Goal: Find specific fact: Find specific fact

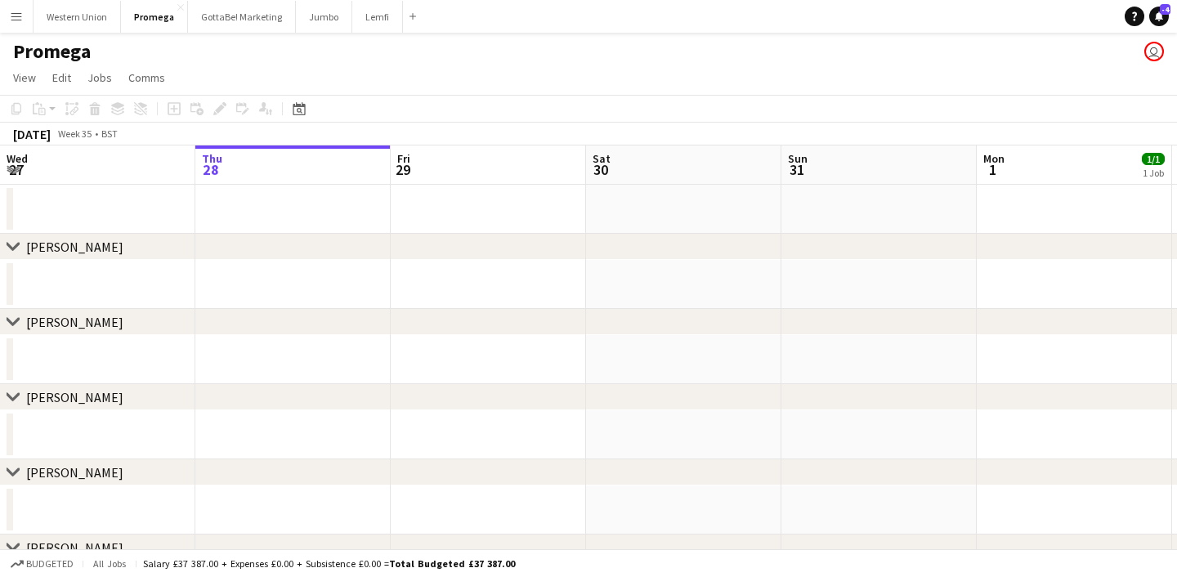
click at [26, 15] on button "Menu" at bounding box center [16, 16] width 33 height 33
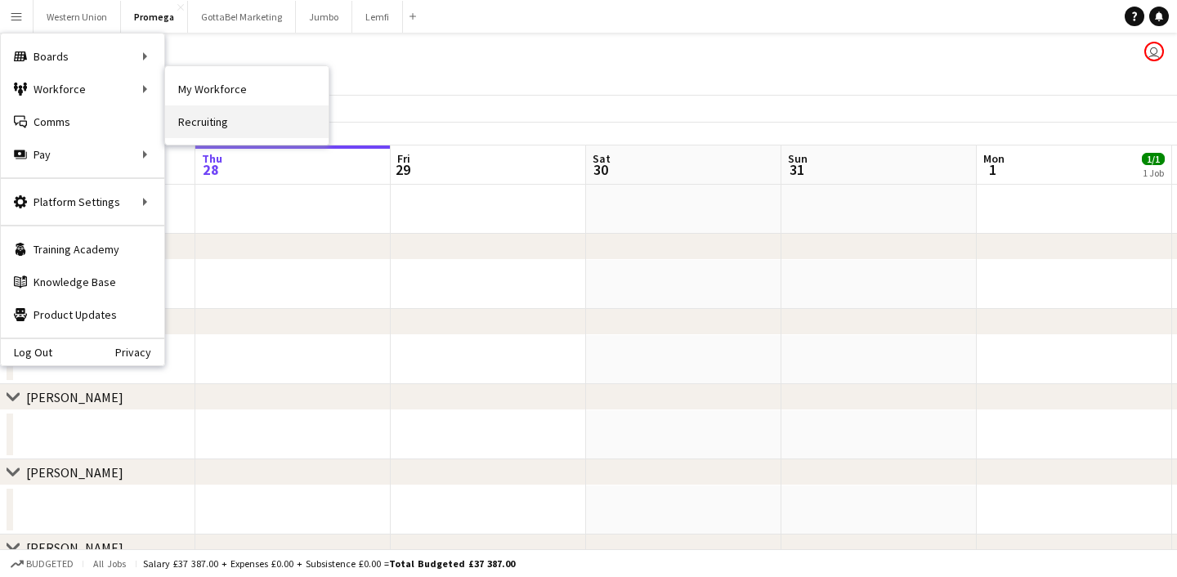
click at [233, 88] on link "My Workforce" at bounding box center [246, 89] width 163 height 33
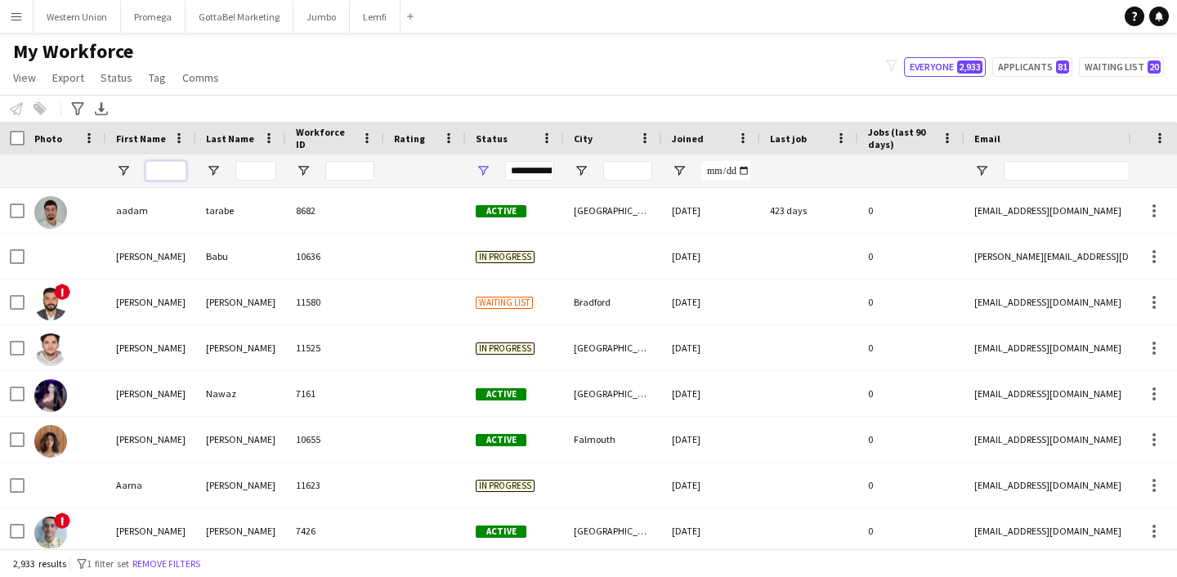
click at [168, 174] on input "First Name Filter Input" at bounding box center [166, 171] width 41 height 20
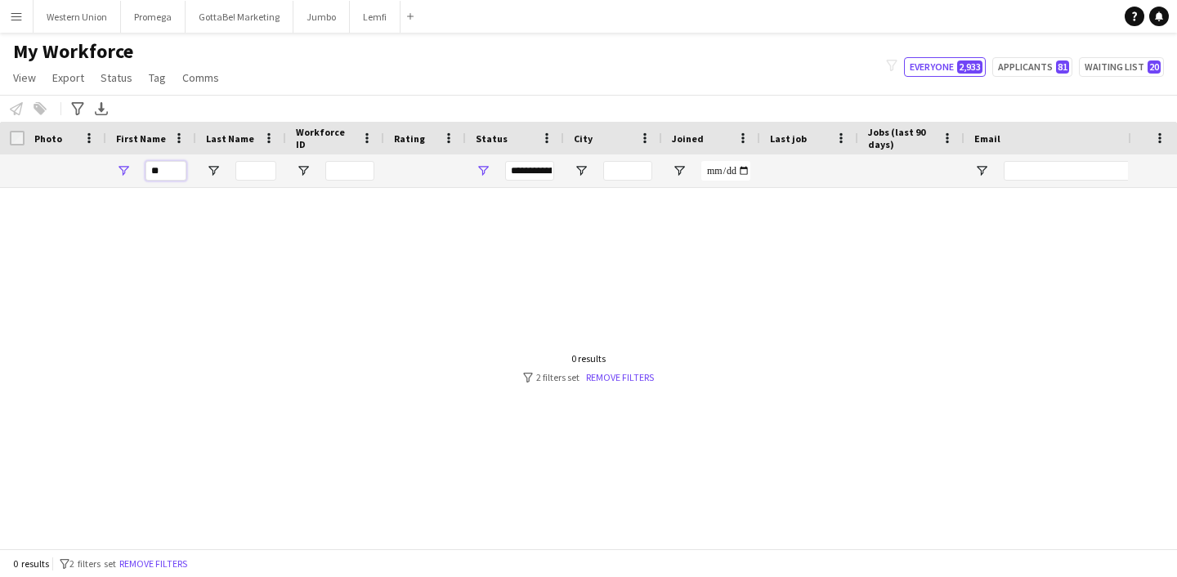
type input "*"
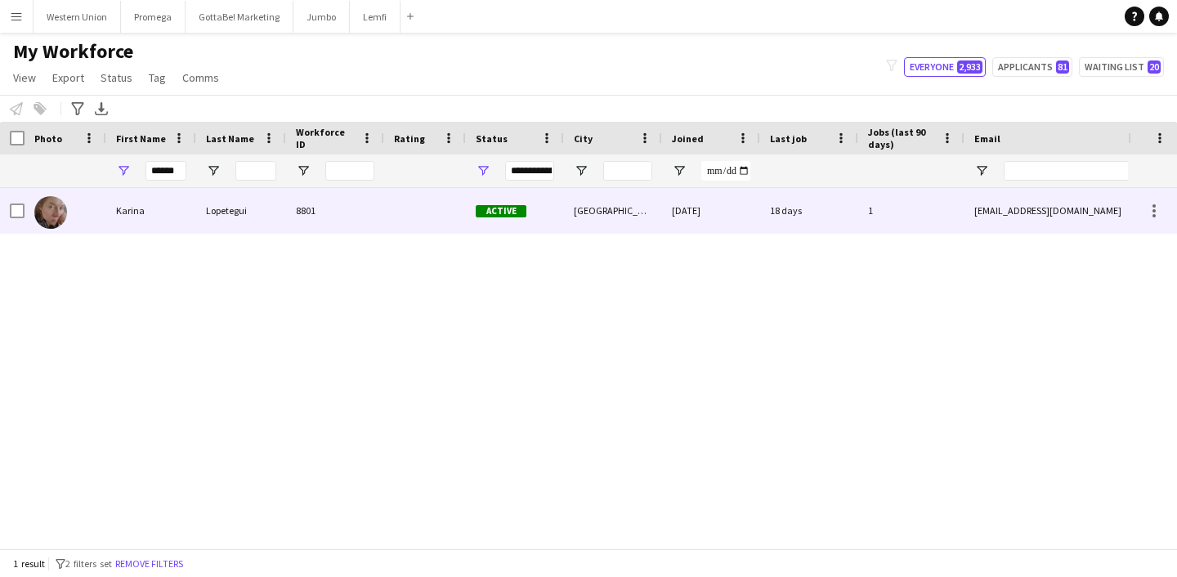
click at [192, 203] on div "Karina" at bounding box center [151, 210] width 90 height 45
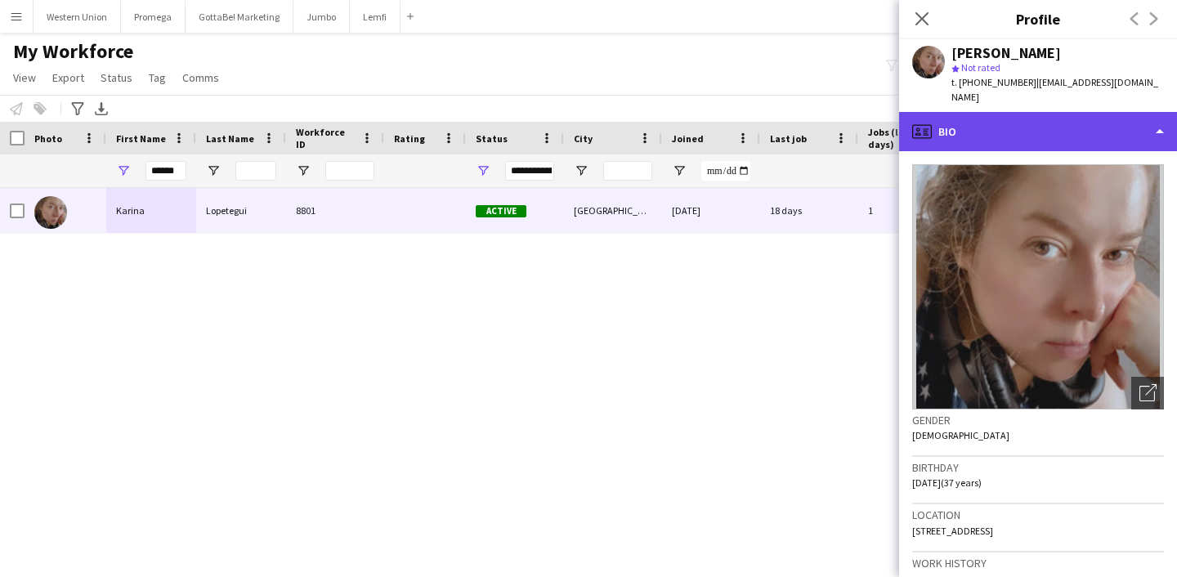
click at [1032, 120] on div "profile Bio" at bounding box center [1038, 131] width 278 height 39
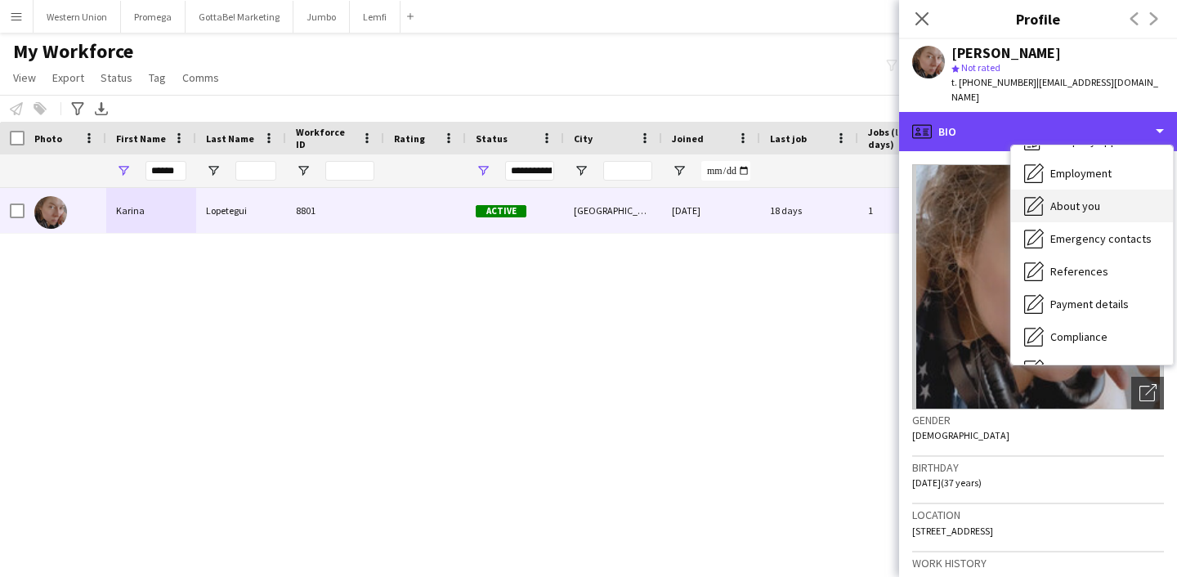
scroll to position [65, 0]
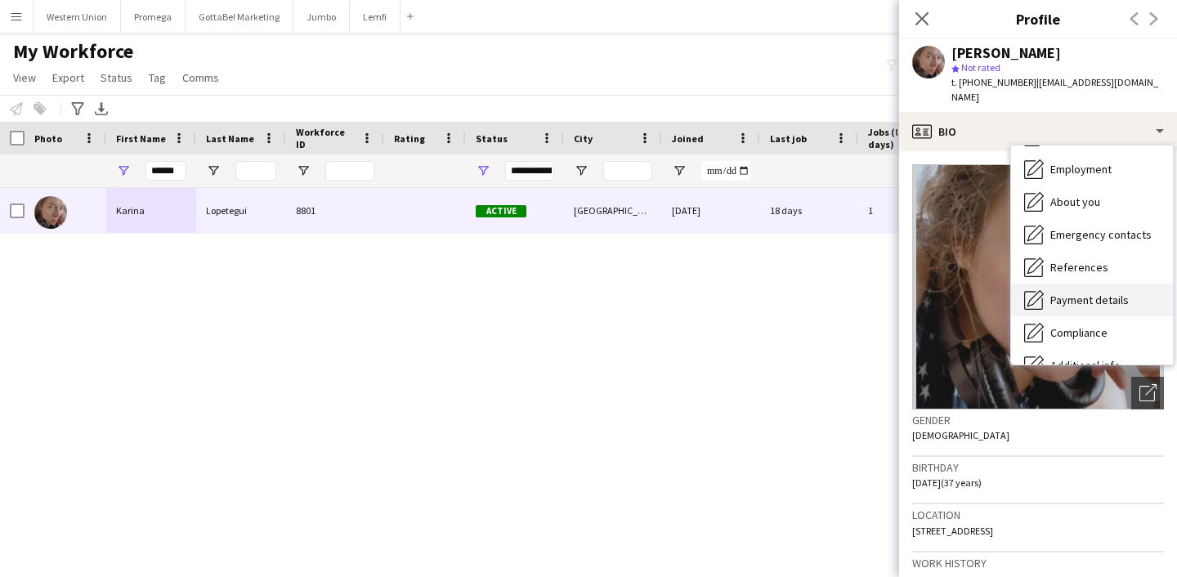
click at [1098, 293] on span "Payment details" at bounding box center [1089, 300] width 78 height 15
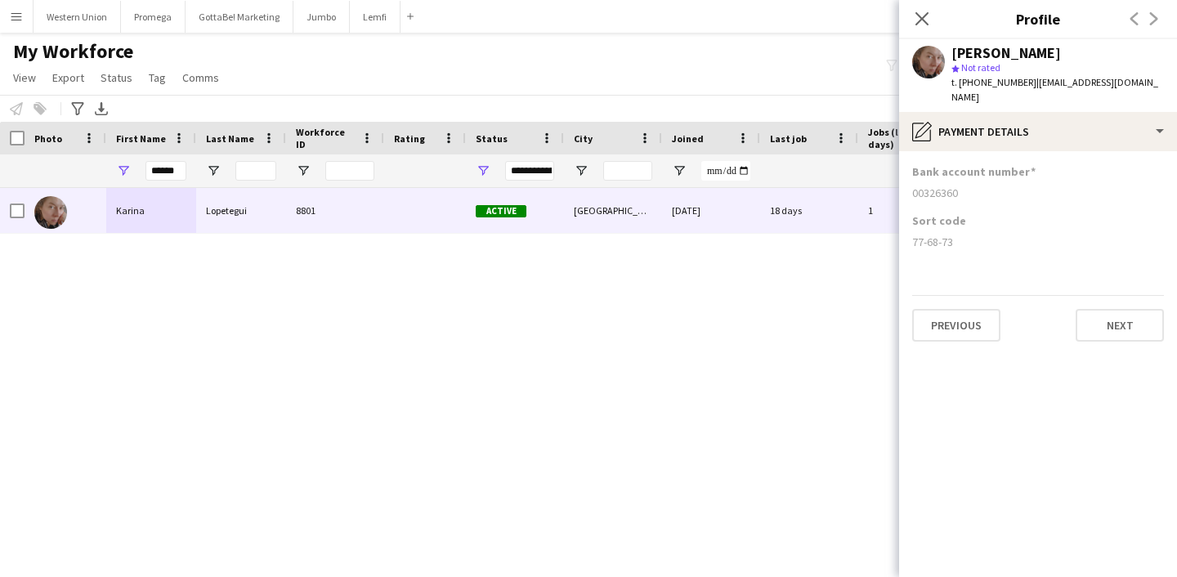
drag, startPoint x: 958, startPoint y: 178, endPoint x: 909, endPoint y: 180, distance: 49.1
click at [909, 180] on app-section-data-types "Bank account number [FINANCIAL_ID] Sort code [FINANCIAL_ID] Previous Next" at bounding box center [1038, 364] width 278 height 426
copy div "00326360"
drag, startPoint x: 956, startPoint y: 226, endPoint x: 912, endPoint y: 226, distance: 43.3
click at [912, 235] on div "77-68-73" at bounding box center [1038, 242] width 252 height 15
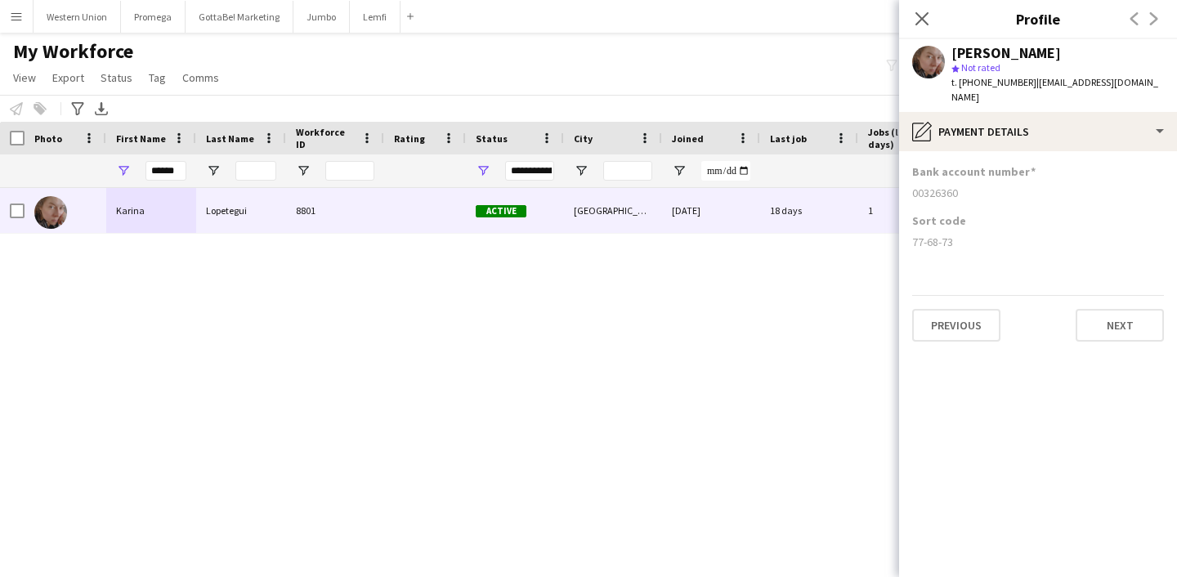
copy div "77-68-73"
drag, startPoint x: 181, startPoint y: 166, endPoint x: 139, endPoint y: 165, distance: 41.7
click at [139, 165] on div "******" at bounding box center [151, 170] width 90 height 33
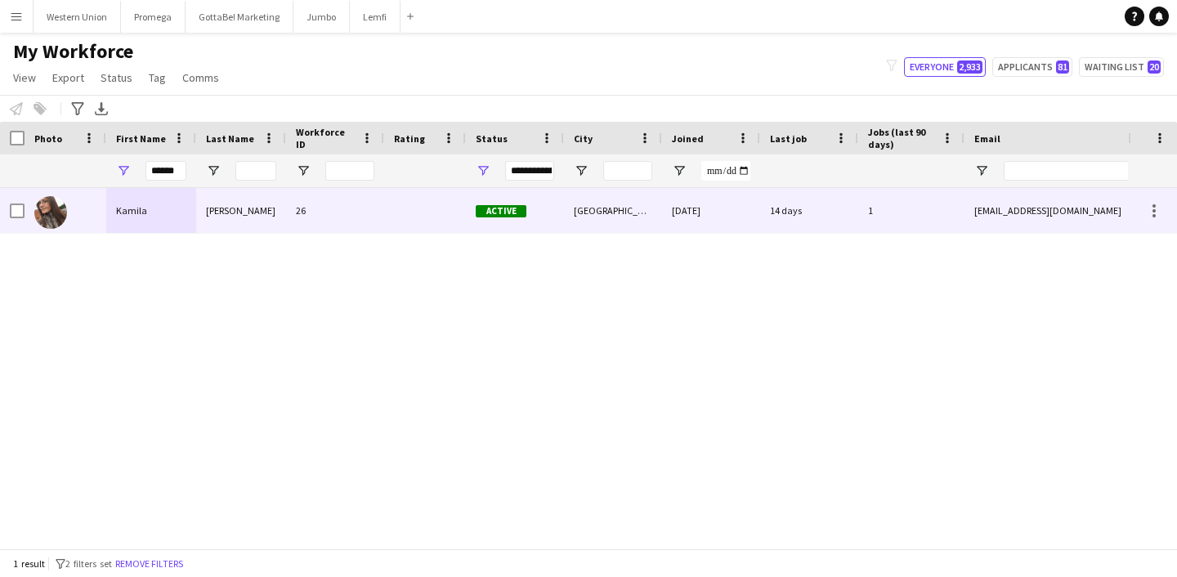
click at [139, 213] on div "Kamila" at bounding box center [151, 210] width 90 height 45
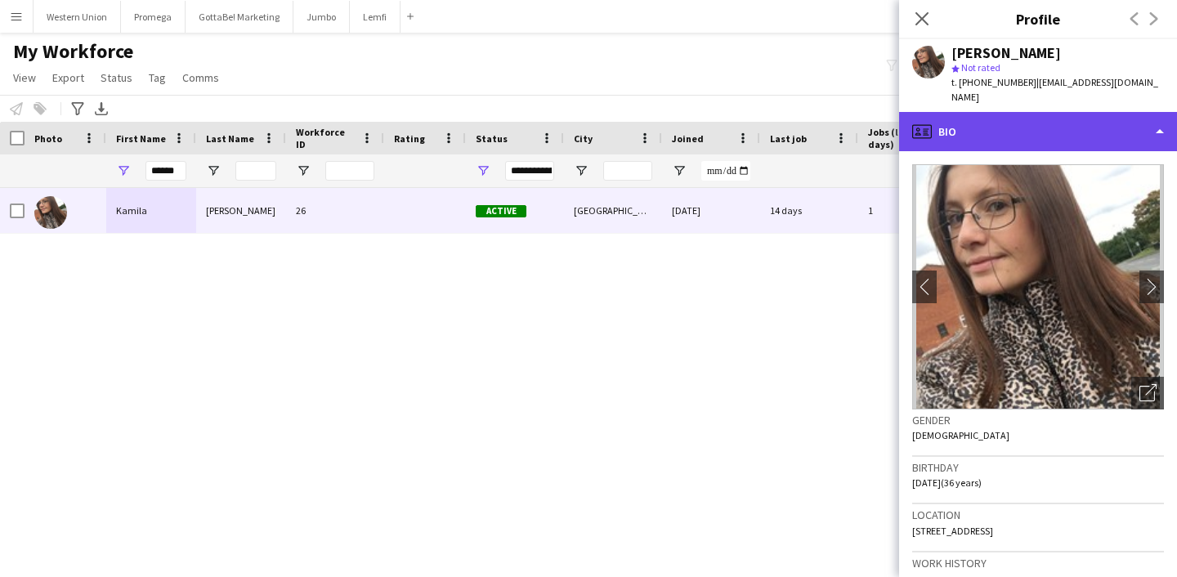
click at [1054, 119] on div "profile Bio" at bounding box center [1038, 131] width 278 height 39
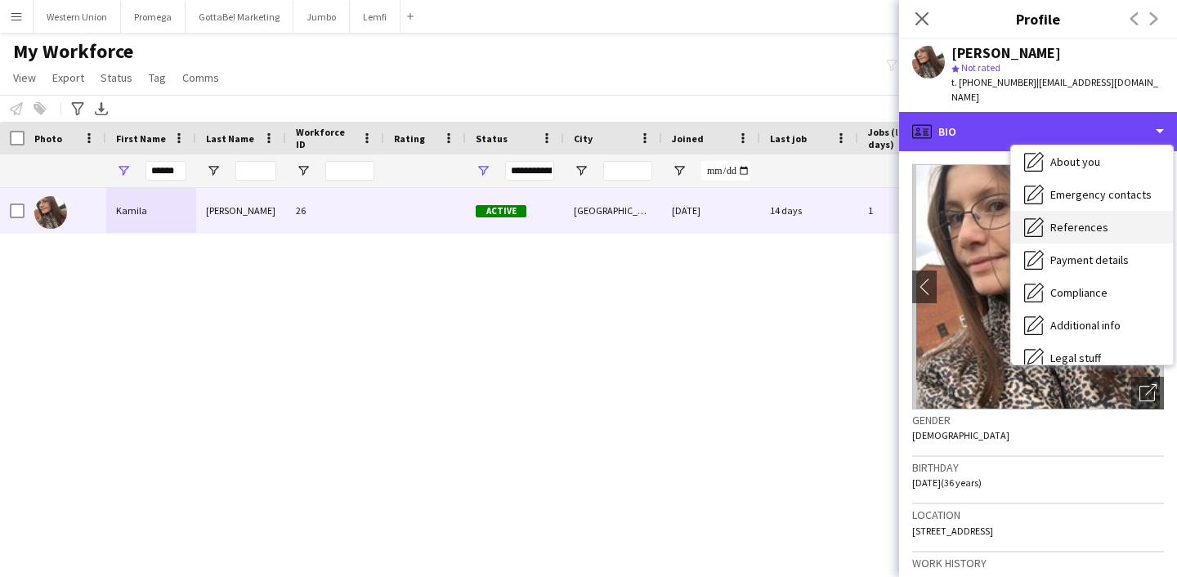
scroll to position [106, 0]
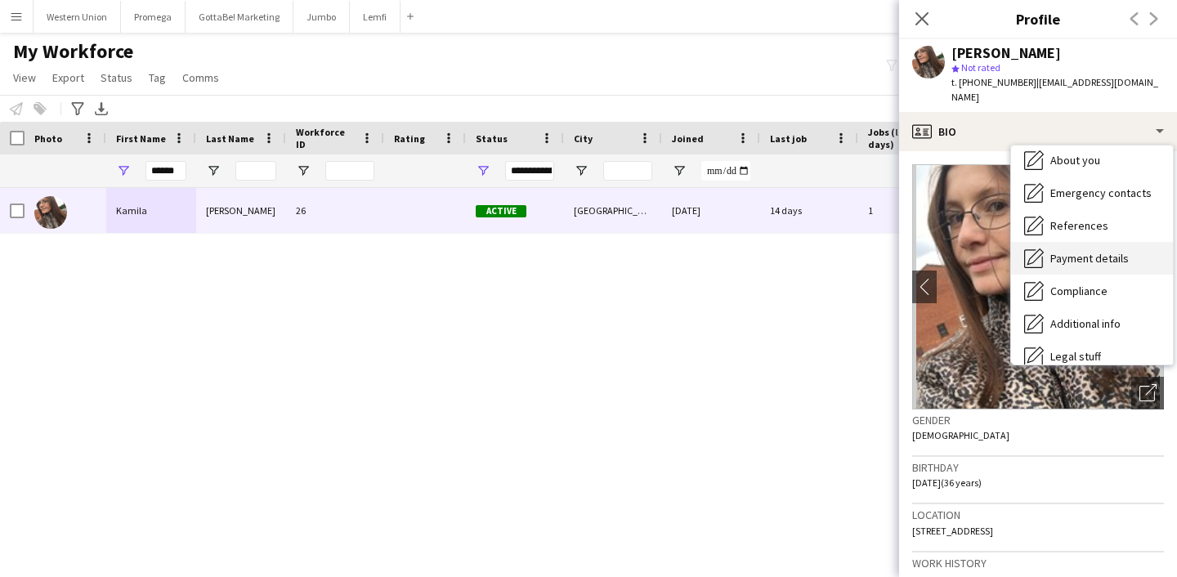
click at [1090, 251] on span "Payment details" at bounding box center [1089, 258] width 78 height 15
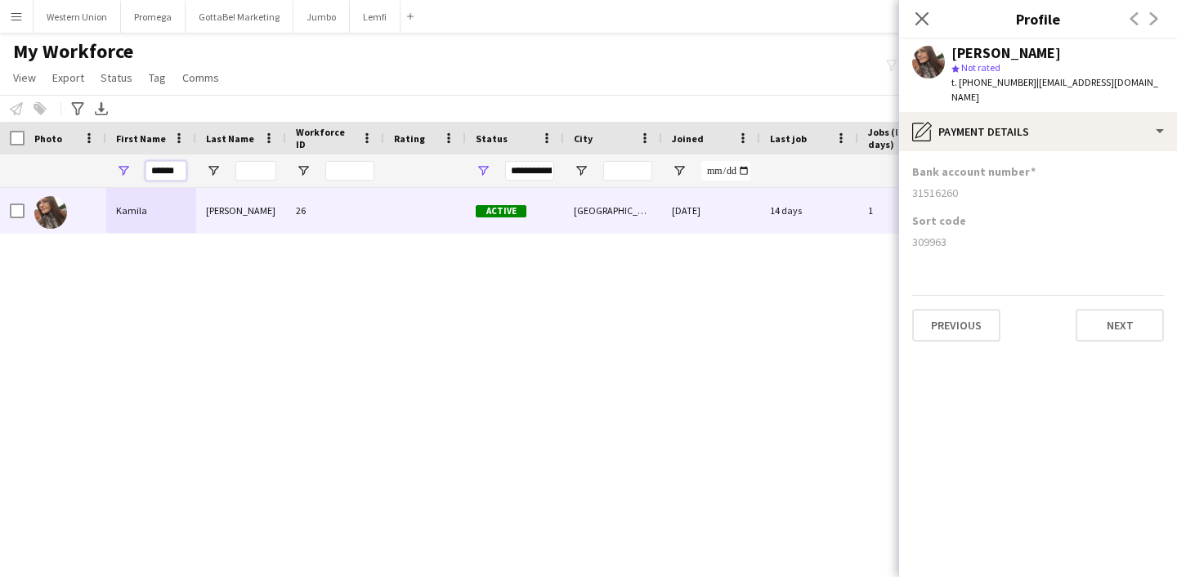
drag, startPoint x: 178, startPoint y: 169, endPoint x: 89, endPoint y: 162, distance: 89.4
click at [89, 162] on div "******" at bounding box center [886, 170] width 1772 height 33
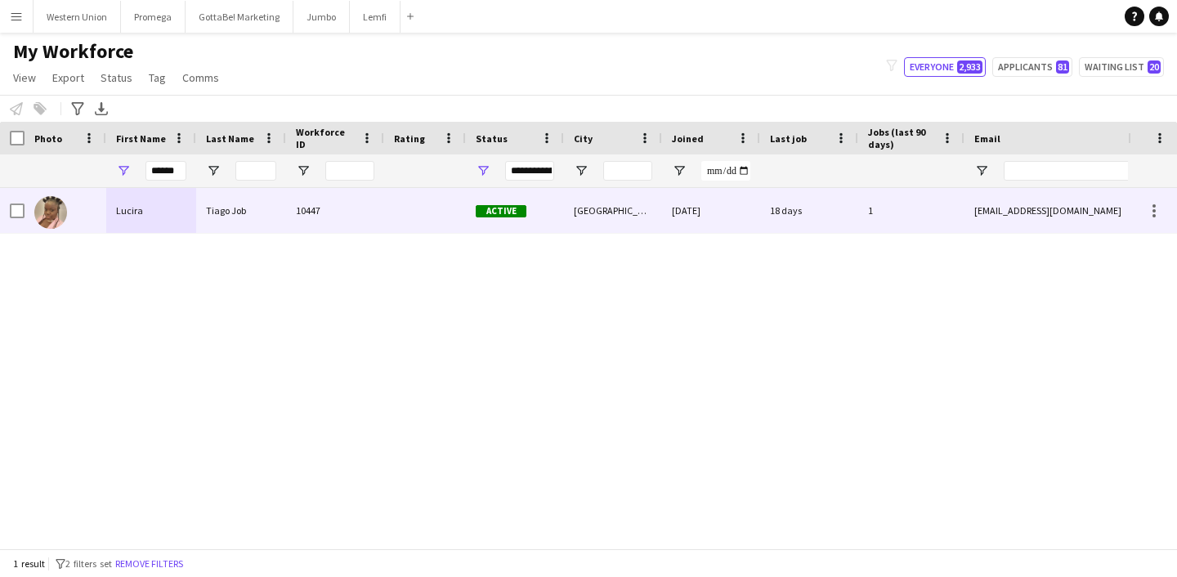
click at [147, 203] on div "Lucira" at bounding box center [151, 210] width 90 height 45
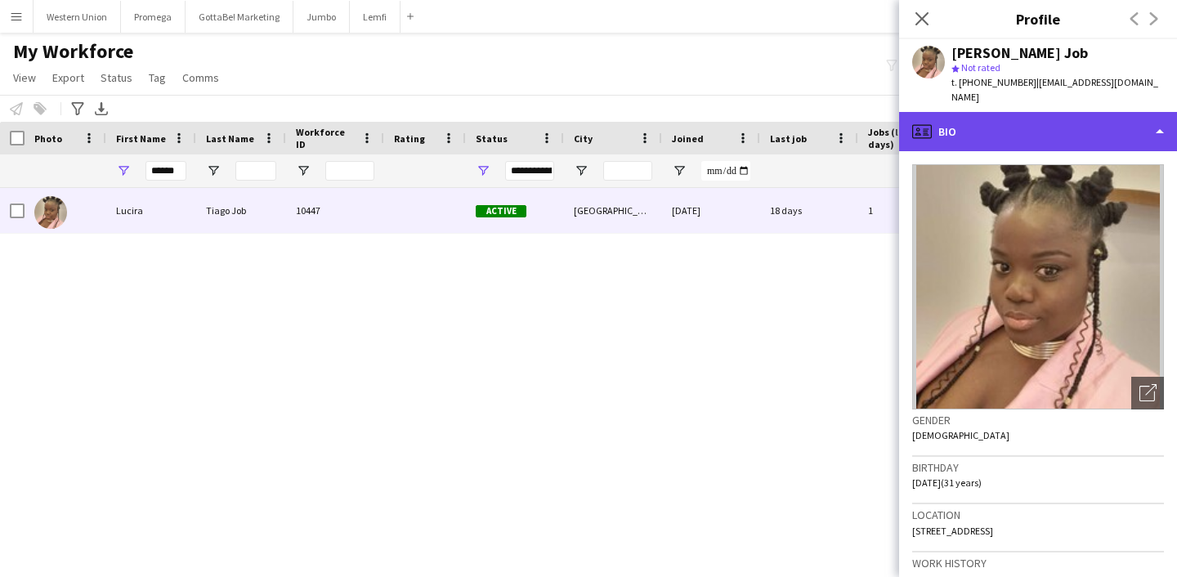
click at [1078, 115] on div "profile Bio" at bounding box center [1038, 131] width 278 height 39
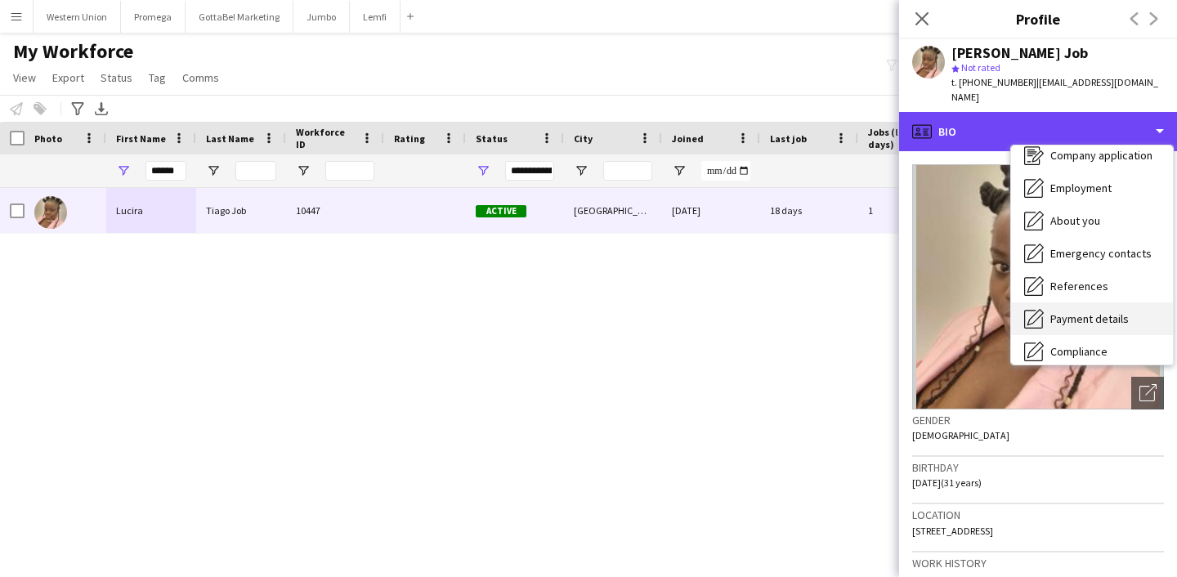
scroll to position [58, 0]
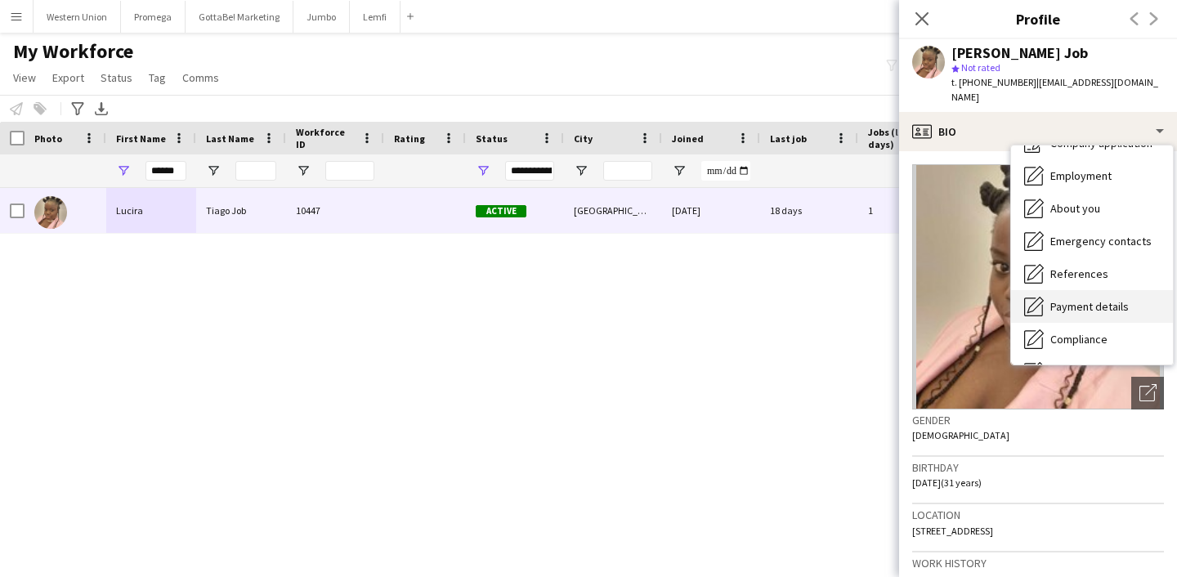
click at [1093, 304] on div "Payment details Payment details" at bounding box center [1092, 306] width 162 height 33
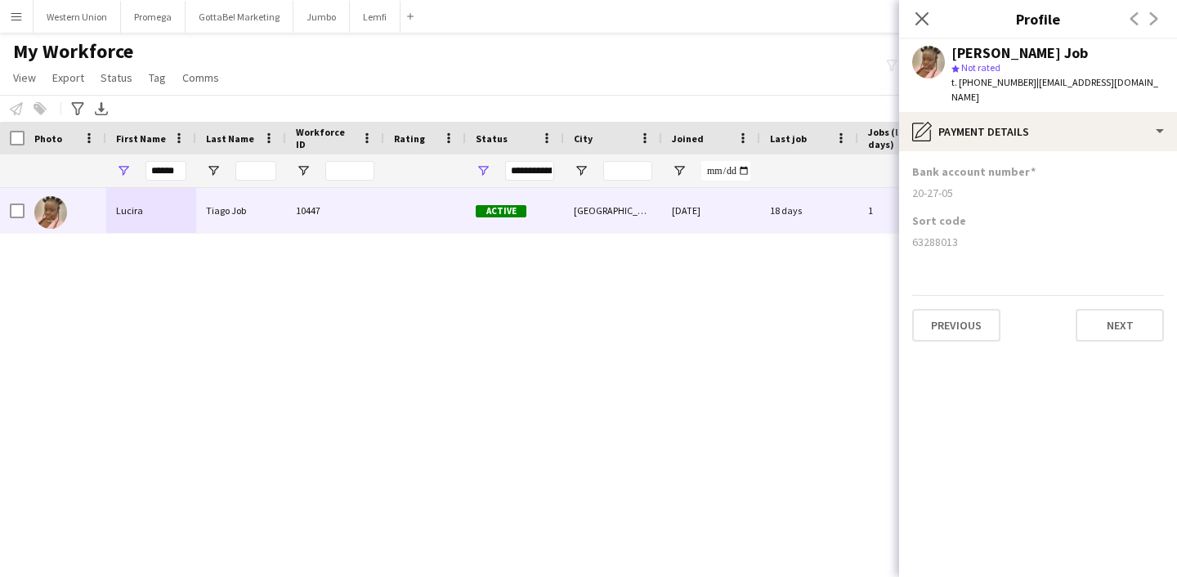
drag, startPoint x: 957, startPoint y: 180, endPoint x: 913, endPoint y: 180, distance: 44.1
click at [912, 186] on div "20-27-05" at bounding box center [1038, 193] width 252 height 15
copy div "20-27-05"
drag, startPoint x: 960, startPoint y: 228, endPoint x: 914, endPoint y: 231, distance: 45.8
click at [914, 235] on div "63288013" at bounding box center [1038, 242] width 252 height 15
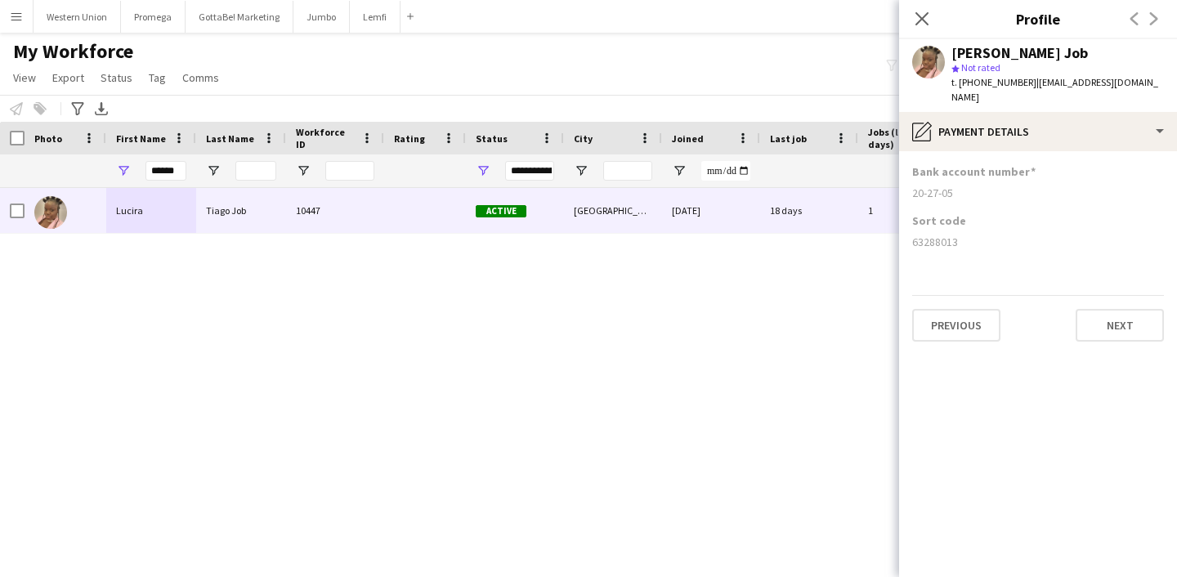
copy div "63288013"
drag, startPoint x: 177, startPoint y: 168, endPoint x: 116, endPoint y: 168, distance: 60.5
click at [116, 168] on div "******" at bounding box center [151, 170] width 90 height 33
paste input "First Name Filter Input"
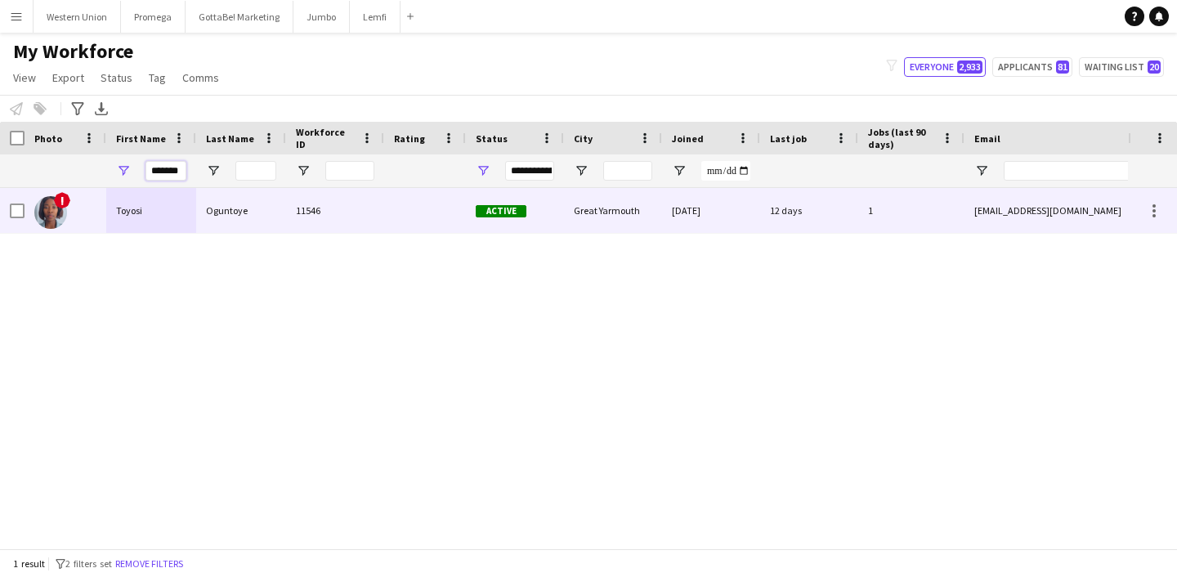
type input "******"
click at [229, 210] on div "Oguntoye" at bounding box center [241, 210] width 90 height 45
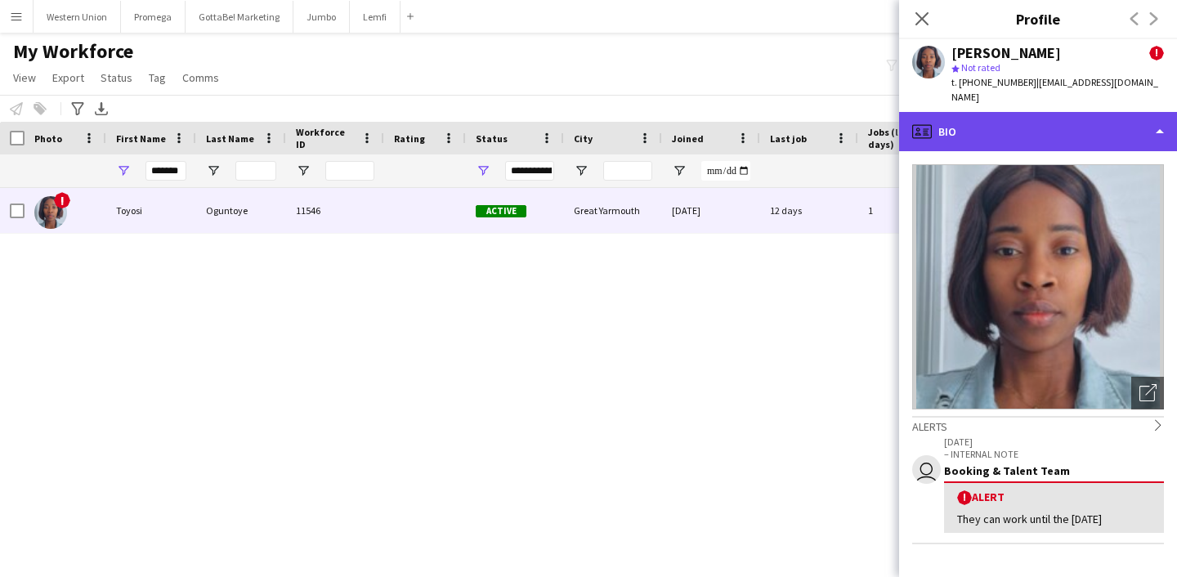
click at [989, 125] on div "profile Bio" at bounding box center [1038, 131] width 278 height 39
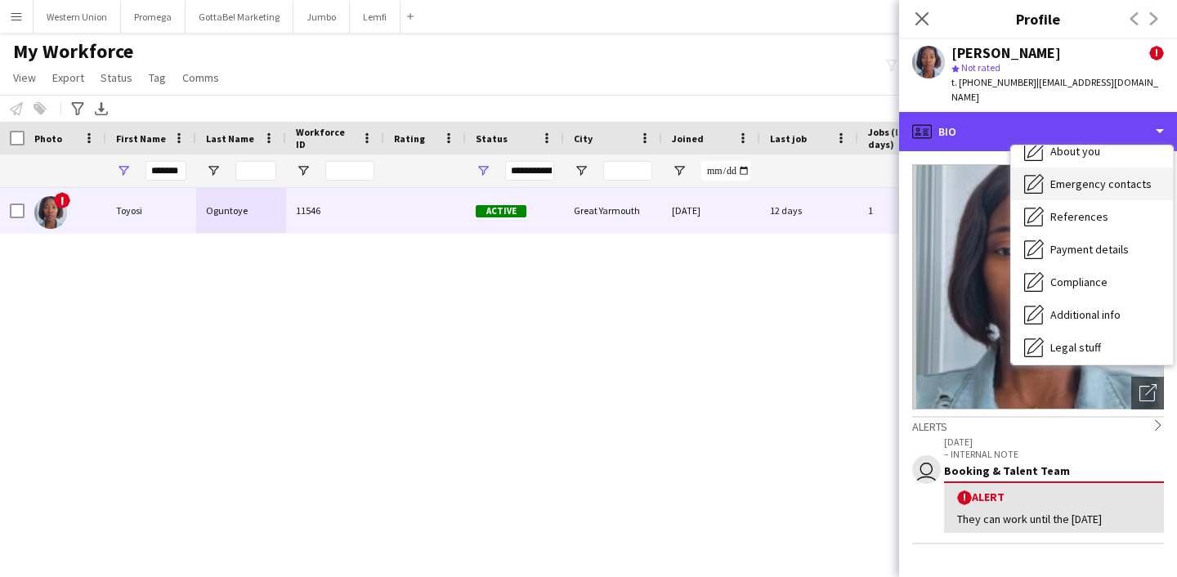
scroll to position [129, 0]
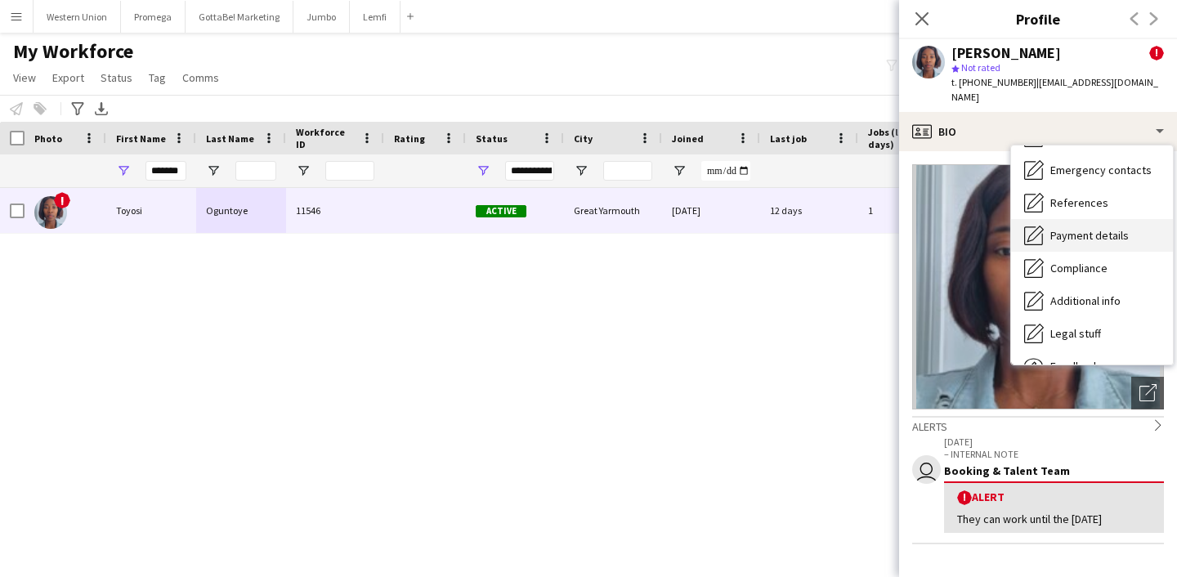
click at [1077, 219] on div "Payment details Payment details" at bounding box center [1092, 235] width 162 height 33
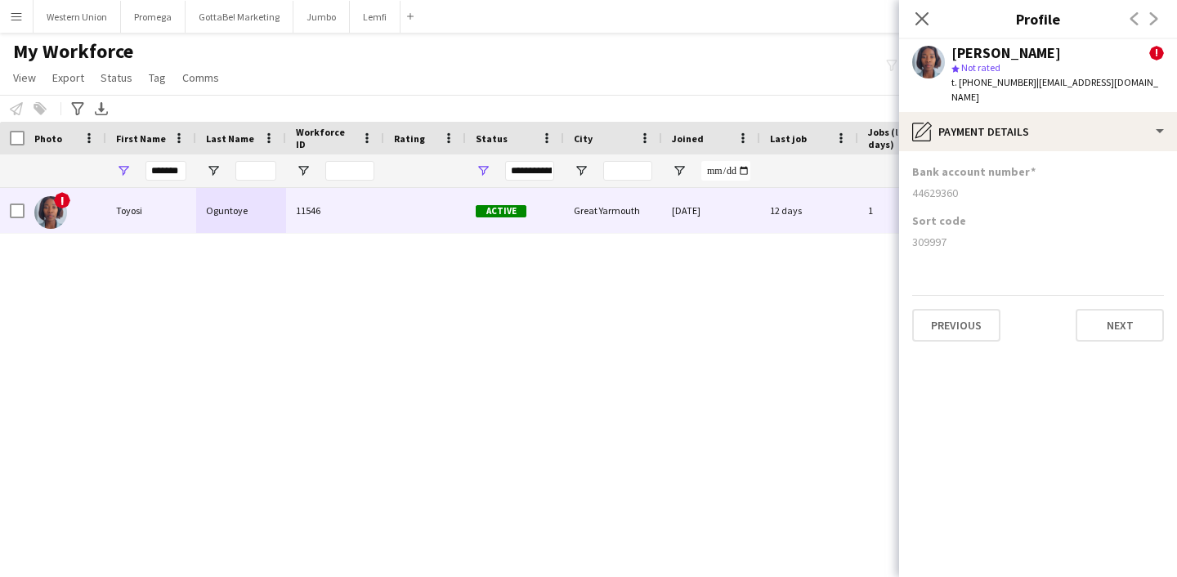
drag, startPoint x: 962, startPoint y: 175, endPoint x: 912, endPoint y: 176, distance: 49.9
click at [912, 186] on div "44629360" at bounding box center [1038, 193] width 252 height 15
copy div "44629360"
drag, startPoint x: 946, startPoint y: 226, endPoint x: 910, endPoint y: 228, distance: 36.1
click at [910, 228] on app-section-data-types "Bank account number [FINANCIAL_ID] Sort code [FINANCIAL_ID] Previous Next" at bounding box center [1038, 364] width 278 height 426
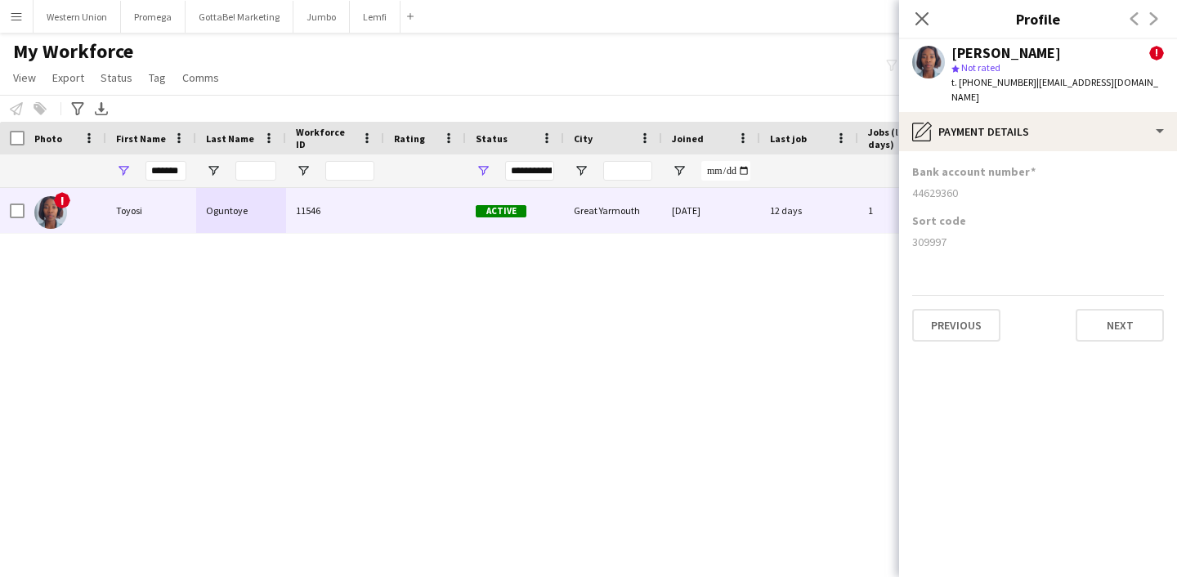
copy div "309997"
drag, startPoint x: 181, startPoint y: 168, endPoint x: 123, endPoint y: 168, distance: 58.0
click at [123, 168] on div "******" at bounding box center [151, 170] width 90 height 33
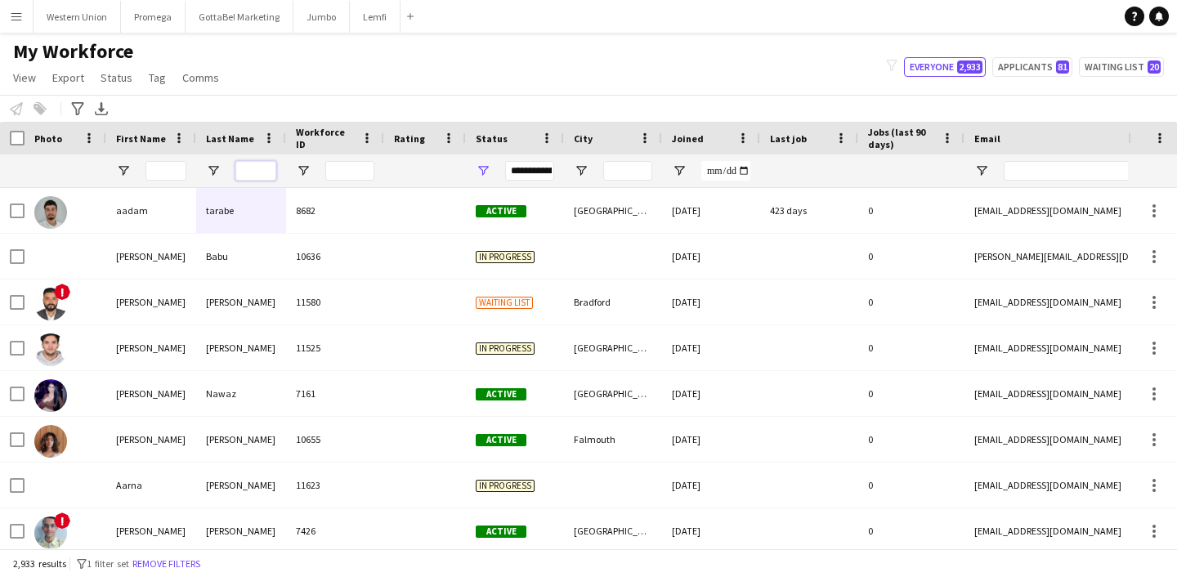
click at [248, 168] on input "Last Name Filter Input" at bounding box center [255, 171] width 41 height 20
paste input "*****"
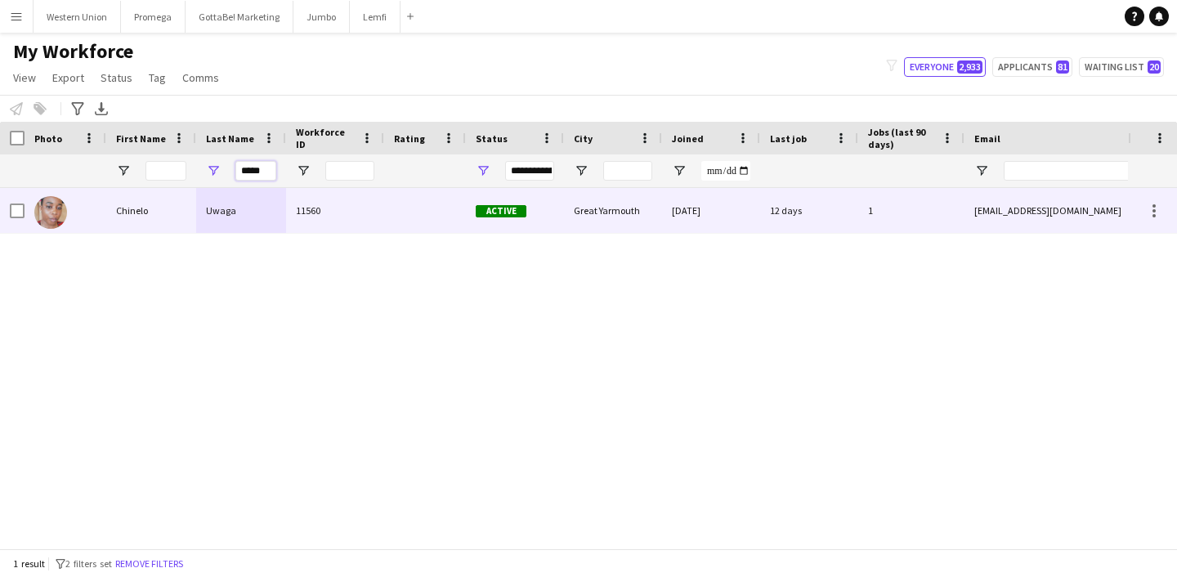
type input "*****"
click at [584, 226] on div "Great Yarmouth" at bounding box center [613, 210] width 98 height 45
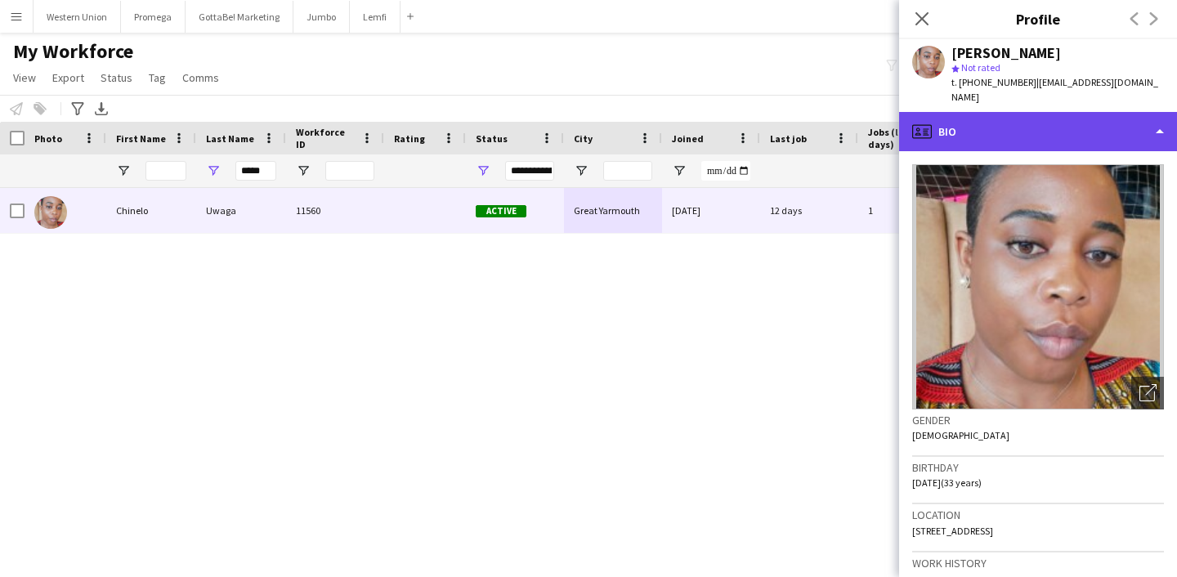
click at [1150, 123] on div "profile Bio" at bounding box center [1038, 131] width 278 height 39
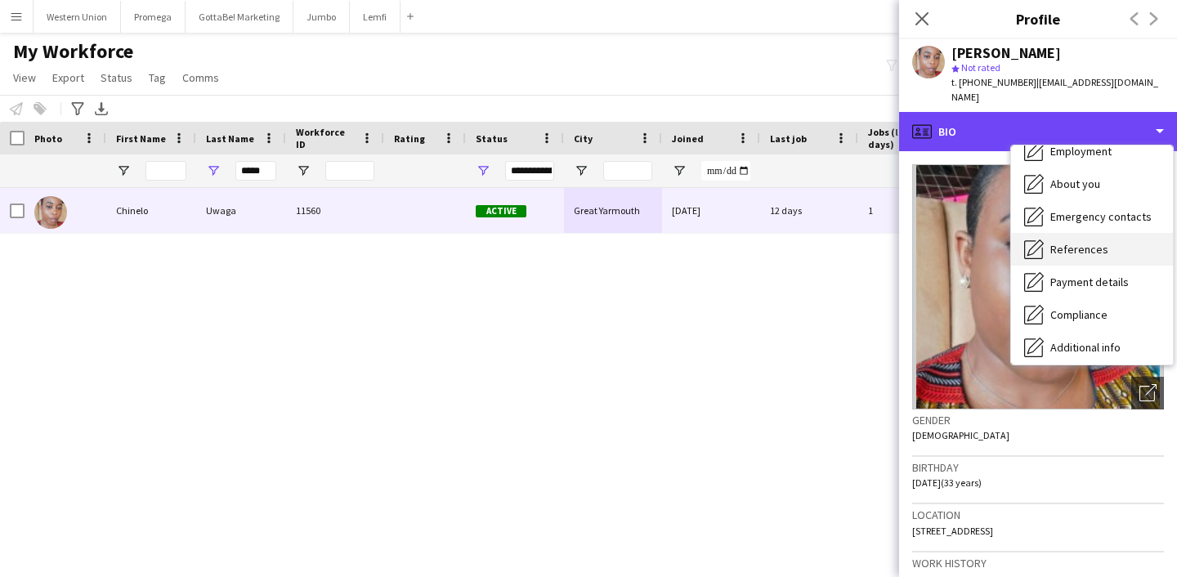
scroll to position [90, 0]
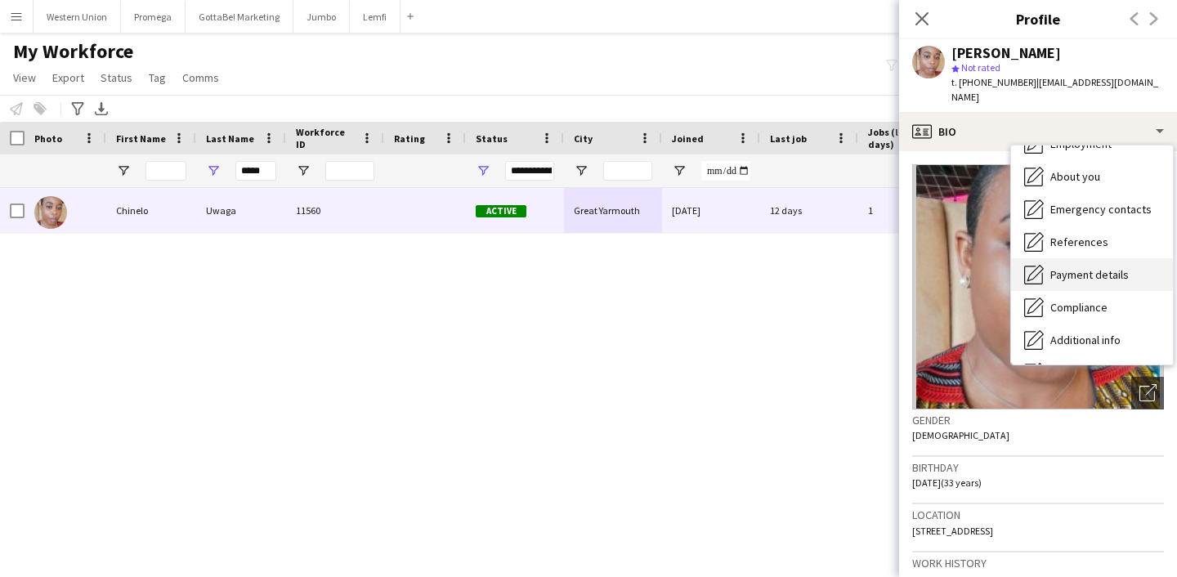
click at [1086, 267] on span "Payment details" at bounding box center [1089, 274] width 78 height 15
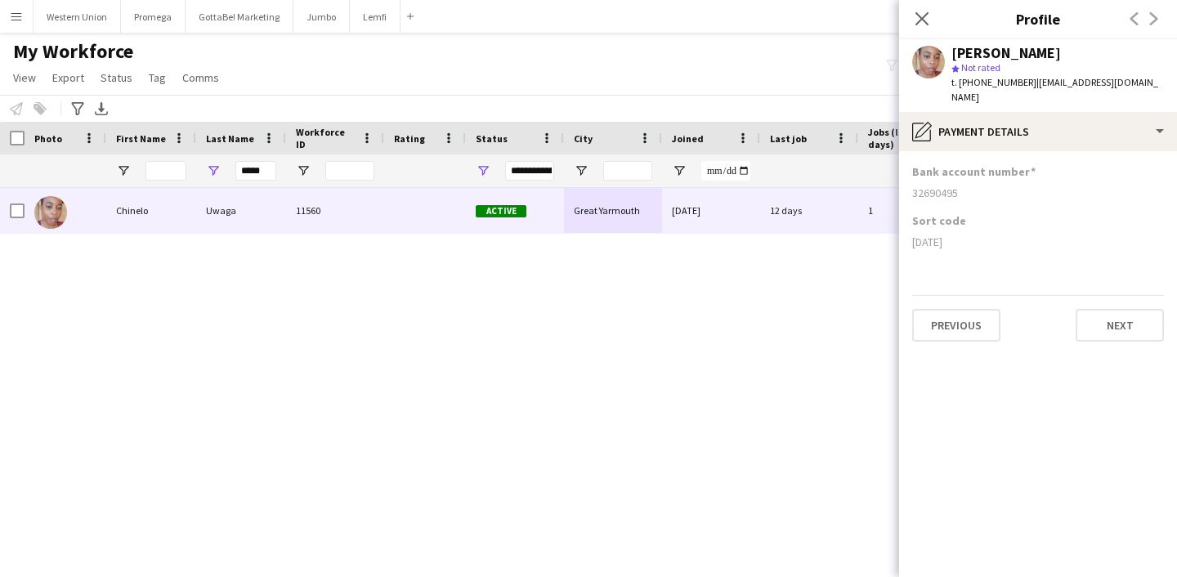
drag, startPoint x: 959, startPoint y: 180, endPoint x: 912, endPoint y: 181, distance: 46.6
click at [912, 186] on div "32690495" at bounding box center [1038, 193] width 252 height 15
copy div "32690495"
click at [969, 235] on div "[DATE]" at bounding box center [1038, 242] width 252 height 15
click at [968, 235] on div "[DATE]" at bounding box center [1038, 242] width 252 height 15
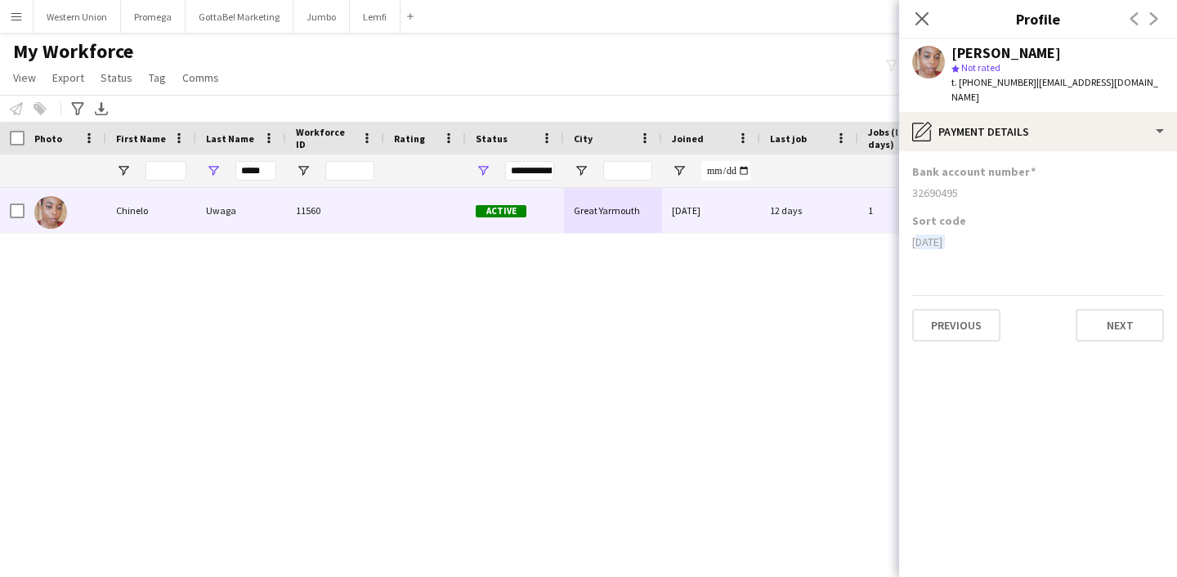
drag, startPoint x: 955, startPoint y: 229, endPoint x: 917, endPoint y: 229, distance: 37.6
click at [917, 235] on div "[DATE]" at bounding box center [1038, 242] width 252 height 15
copy div "[DATE]"
drag, startPoint x: 269, startPoint y: 171, endPoint x: 208, endPoint y: 168, distance: 60.6
click at [208, 168] on div "*****" at bounding box center [241, 170] width 90 height 33
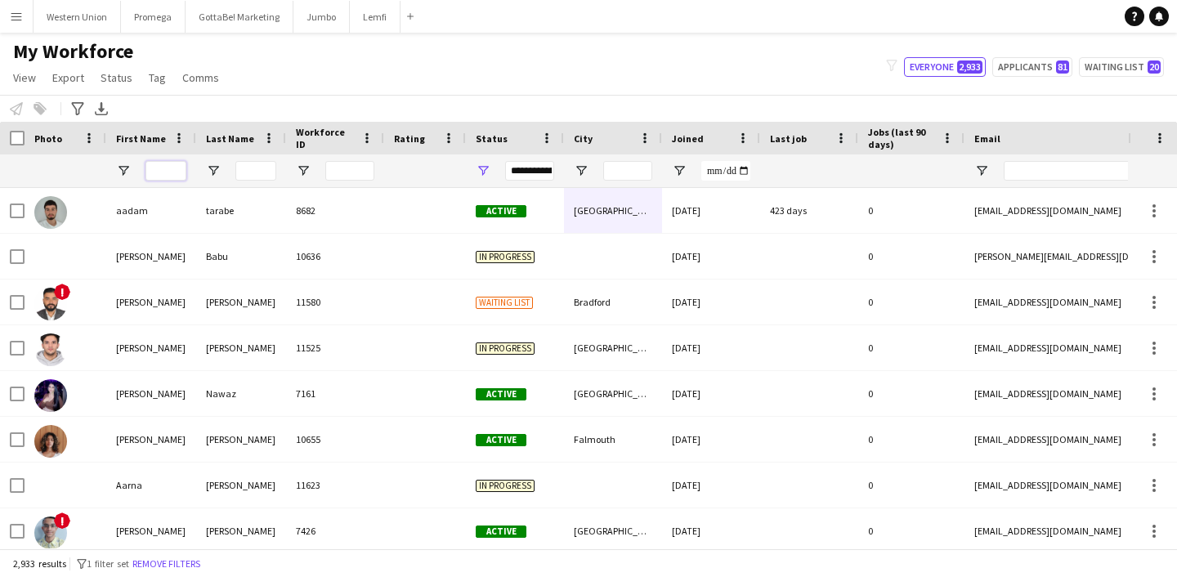
click at [164, 166] on input "First Name Filter Input" at bounding box center [166, 171] width 41 height 20
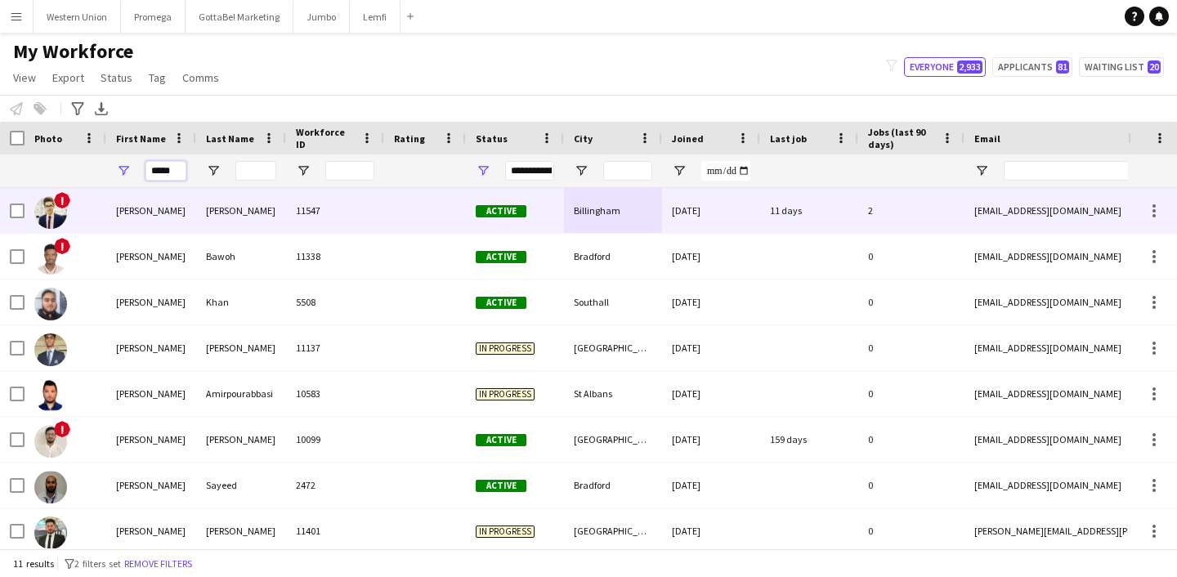
type input "*****"
click at [200, 215] on div "[PERSON_NAME]" at bounding box center [241, 210] width 90 height 45
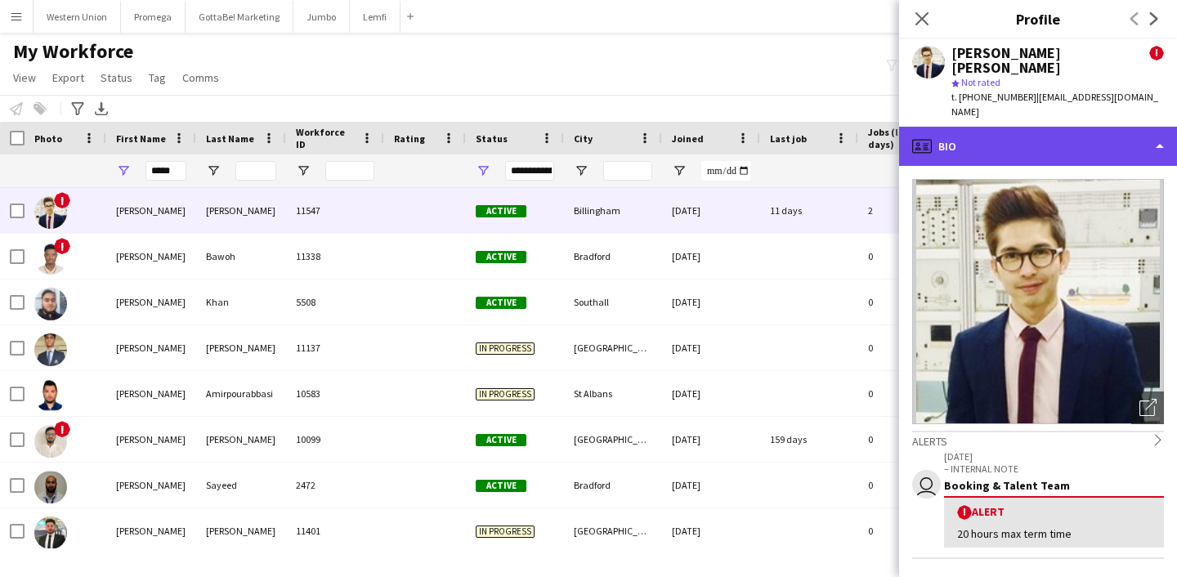
click at [1113, 133] on div "profile Bio" at bounding box center [1038, 146] width 278 height 39
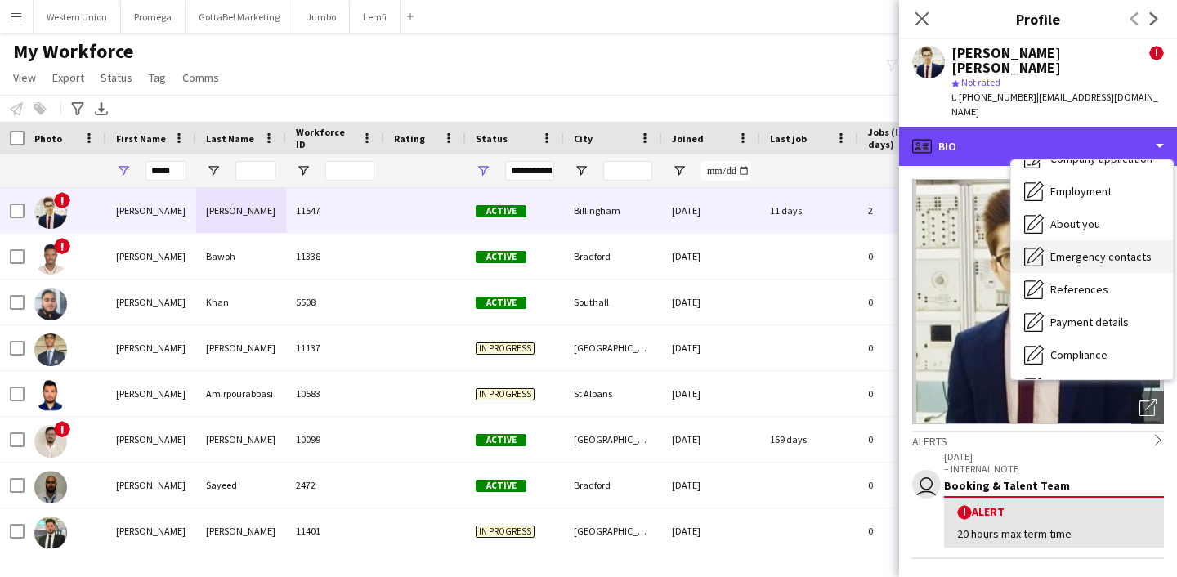
scroll to position [58, 0]
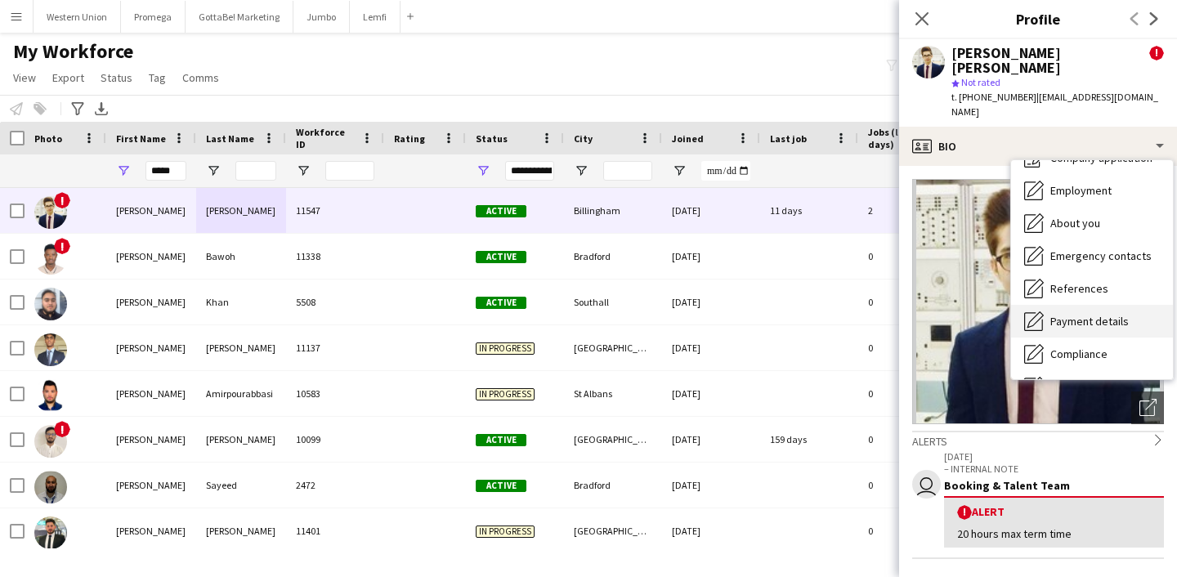
click at [1108, 314] on span "Payment details" at bounding box center [1089, 321] width 78 height 15
